Goal: Entertainment & Leisure: Consume media (video, audio)

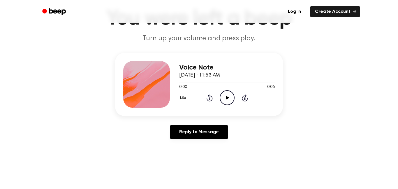
click at [225, 97] on icon "Play Audio" at bounding box center [227, 97] width 15 height 15
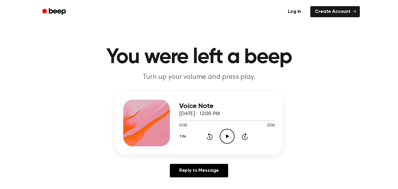
click at [229, 134] on icon "Play Audio" at bounding box center [227, 136] width 15 height 15
click at [225, 135] on icon "Play Audio" at bounding box center [227, 136] width 15 height 15
click at [226, 136] on icon "Play Audio" at bounding box center [227, 136] width 15 height 15
click at [226, 135] on icon at bounding box center [227, 136] width 3 height 4
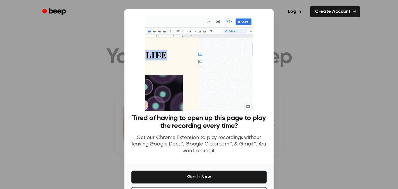
click at [277, 127] on div at bounding box center [199, 94] width 398 height 189
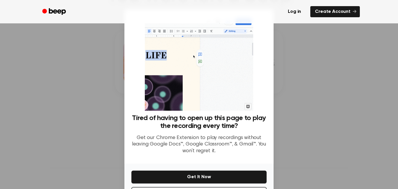
scroll to position [24, 0]
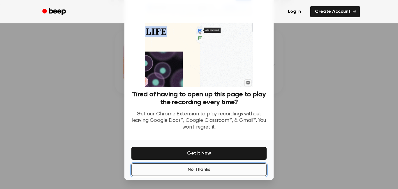
click at [231, 166] on button "No Thanks" at bounding box center [198, 169] width 135 height 13
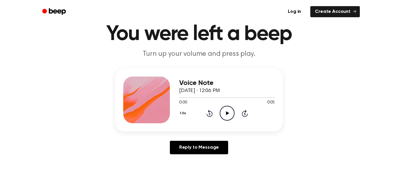
scroll to position [0, 0]
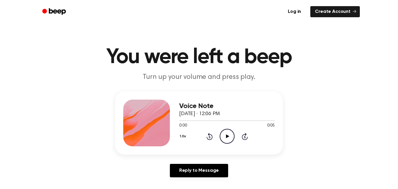
click at [227, 136] on icon at bounding box center [227, 136] width 3 height 4
click at [228, 140] on icon "Play Audio" at bounding box center [227, 136] width 15 height 15
click at [228, 138] on icon "Play Audio" at bounding box center [227, 136] width 15 height 15
click at [226, 136] on icon "Pause Audio" at bounding box center [227, 136] width 15 height 15
click at [226, 136] on icon "Play Audio" at bounding box center [227, 136] width 15 height 15
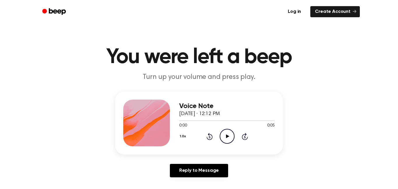
click at [228, 133] on icon "Play Audio" at bounding box center [227, 136] width 15 height 15
click at [225, 136] on icon "Play Audio" at bounding box center [227, 136] width 15 height 15
click at [226, 132] on icon "Play Audio" at bounding box center [227, 136] width 15 height 15
click at [225, 138] on icon "Play Audio" at bounding box center [227, 136] width 15 height 15
click at [227, 136] on icon at bounding box center [227, 136] width 3 height 4
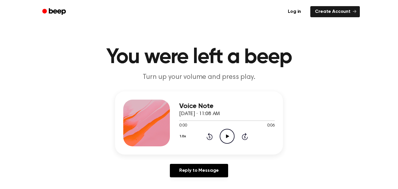
click at [225, 139] on icon "Play Audio" at bounding box center [227, 136] width 15 height 15
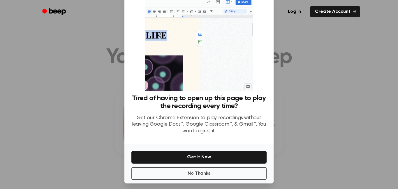
scroll to position [24, 0]
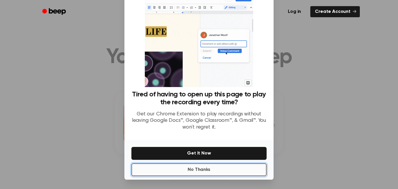
click at [253, 166] on button "No Thanks" at bounding box center [198, 169] width 135 height 13
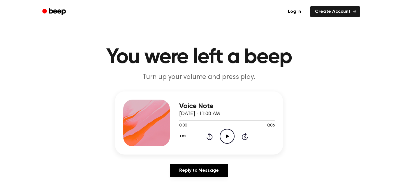
click at [226, 136] on icon at bounding box center [227, 136] width 3 height 4
click at [226, 134] on icon "Play Audio" at bounding box center [227, 136] width 15 height 15
click at [227, 132] on icon "Play Audio" at bounding box center [227, 136] width 15 height 15
click at [227, 135] on icon at bounding box center [227, 136] width 3 height 4
click at [225, 134] on icon "Play Audio" at bounding box center [227, 136] width 15 height 15
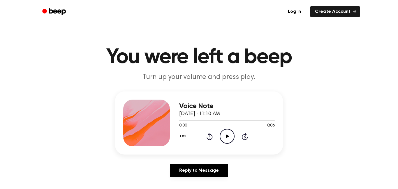
click at [228, 133] on icon "Play Audio" at bounding box center [227, 136] width 15 height 15
